Goal: Find specific page/section: Find specific page/section

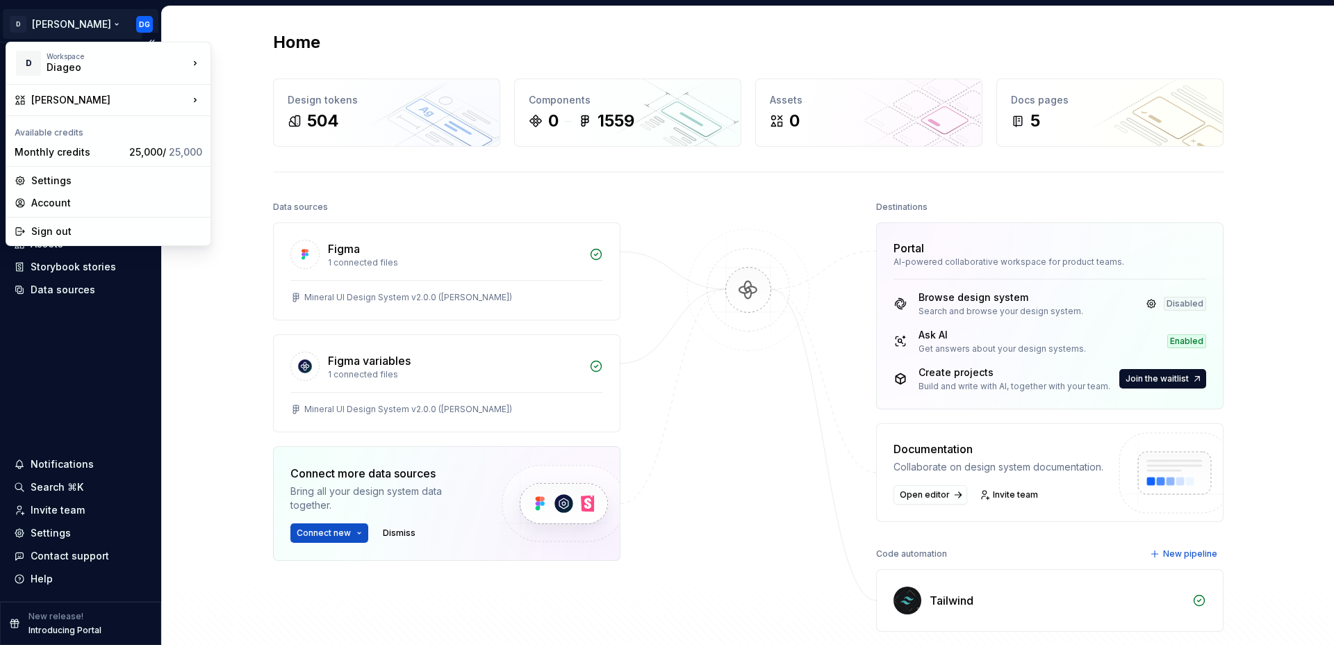
click at [56, 24] on html "D [PERSON_NAME] DG Home Documentation Analytics Code automation Design system d…" at bounding box center [667, 322] width 1334 height 645
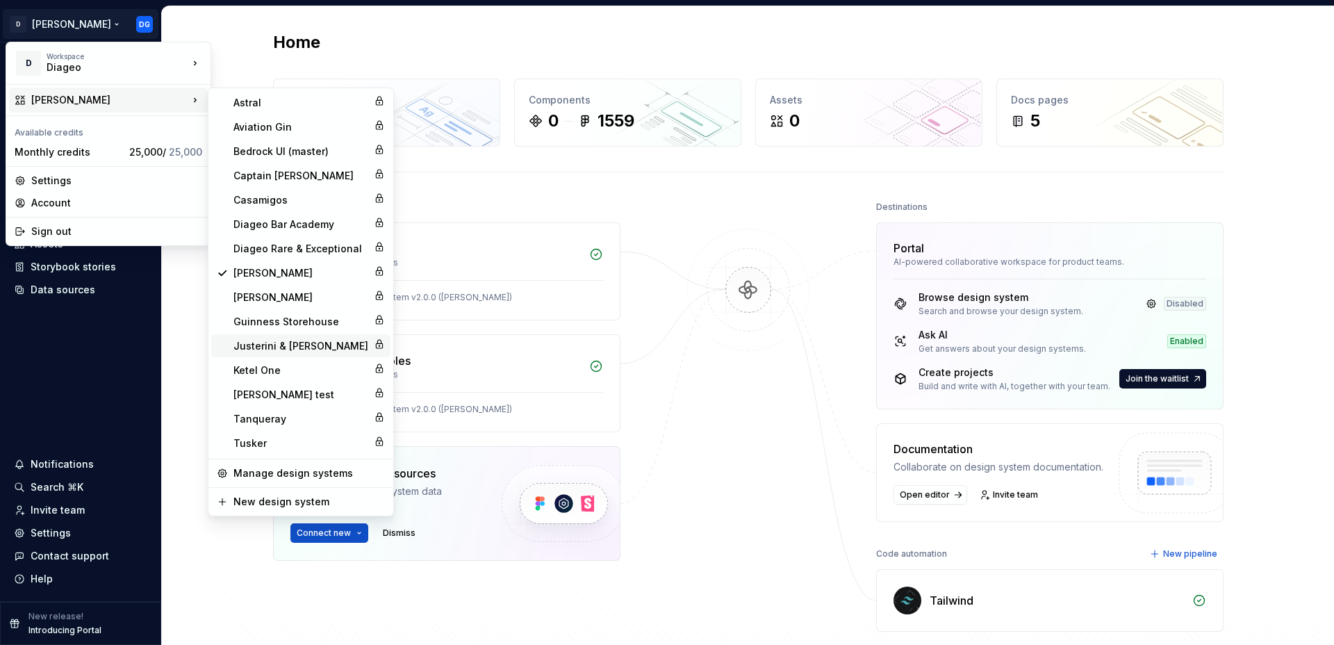
click at [271, 344] on div "Justerini & [PERSON_NAME]" at bounding box center [300, 346] width 135 height 14
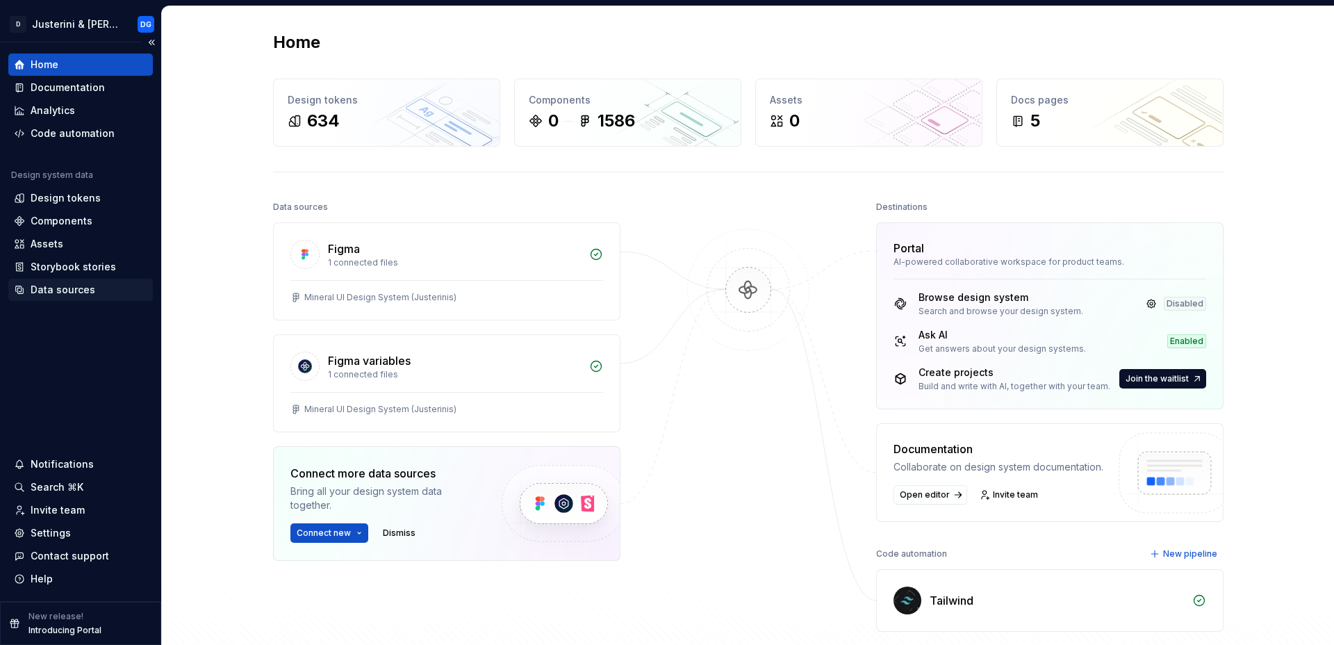
click at [70, 295] on div "Data sources" at bounding box center [63, 290] width 65 height 14
